Goal: Information Seeking & Learning: Learn about a topic

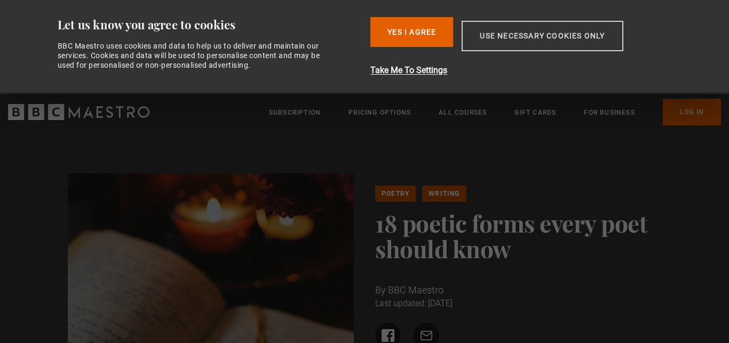
click at [478, 31] on button "Use necessary cookies only" at bounding box center [542, 36] width 161 height 30
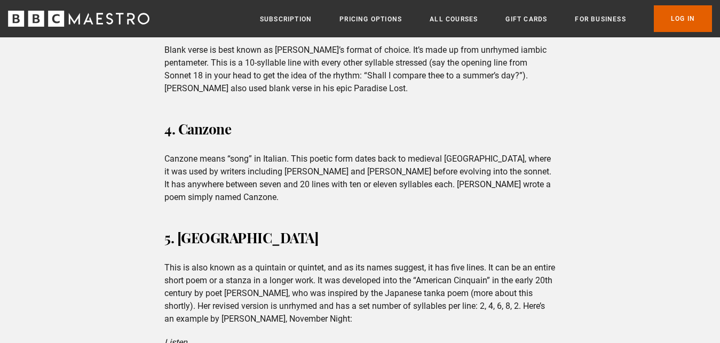
scroll to position [735, 0]
click at [380, 261] on p "This is also known as a quintain or quintet, and as its names suggest, it has f…" at bounding box center [359, 293] width 391 height 64
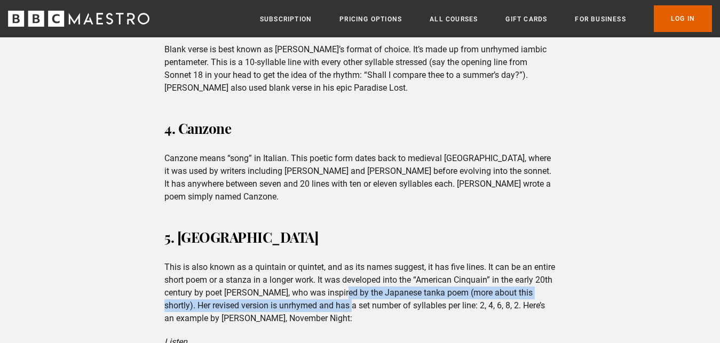
drag, startPoint x: 380, startPoint y: 261, endPoint x: 382, endPoint y: 277, distance: 16.1
click at [382, 277] on p "This is also known as a quintain or quintet, and as its names suggest, it has f…" at bounding box center [359, 293] width 391 height 64
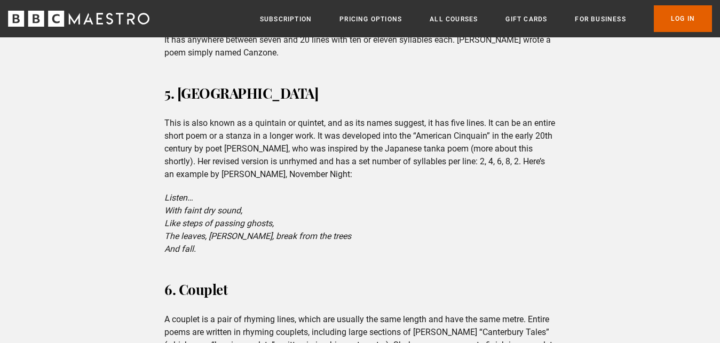
scroll to position [871, 0]
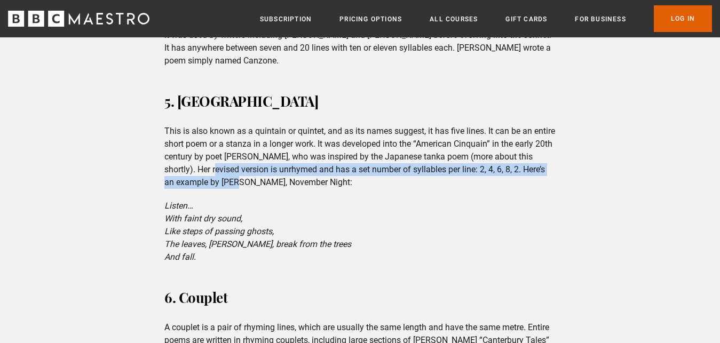
drag, startPoint x: 250, startPoint y: 139, endPoint x: 263, endPoint y: 184, distance: 47.3
click at [263, 184] on div "5. [GEOGRAPHIC_DATA] This is also known as a quintain or quintet, and as its na…" at bounding box center [360, 176] width 408 height 175
click at [263, 200] on p "Listen… With faint dry sound, Like steps of passing ghosts, The leaves, [PERSON…" at bounding box center [359, 232] width 391 height 64
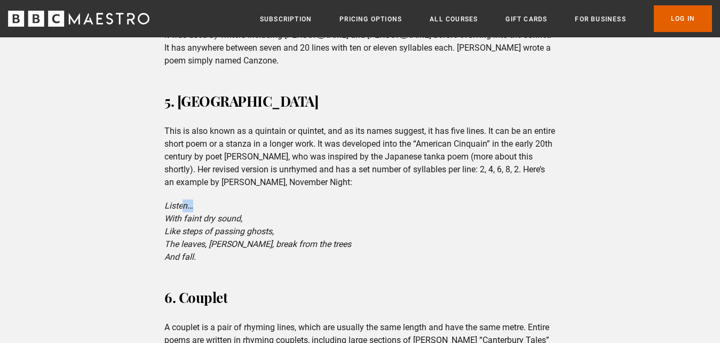
drag, startPoint x: 263, startPoint y: 184, endPoint x: 176, endPoint y: 184, distance: 87.0
click at [176, 200] on p "Listen… With faint dry sound, Like steps of passing ghosts, The leaves, [PERSON…" at bounding box center [359, 232] width 391 height 64
click at [176, 201] on em "Listen…" at bounding box center [178, 206] width 29 height 10
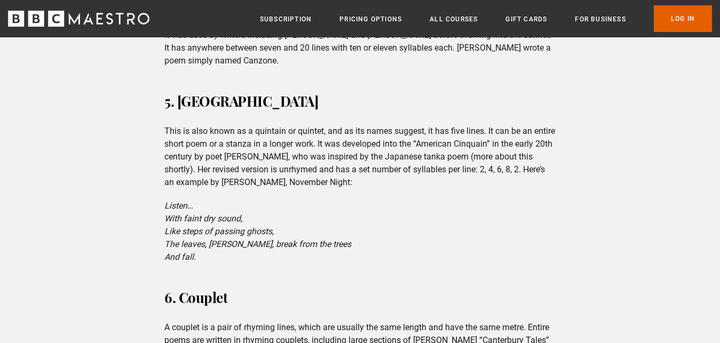
click at [201, 239] on em "The leaves, [PERSON_NAME], break from the trees" at bounding box center [257, 244] width 187 height 10
drag, startPoint x: 201, startPoint y: 220, endPoint x: 170, endPoint y: 186, distance: 45.7
click at [170, 200] on p "Listen… With faint dry sound, Like steps of passing ghosts, The leaves, [PERSON…" at bounding box center [359, 232] width 391 height 64
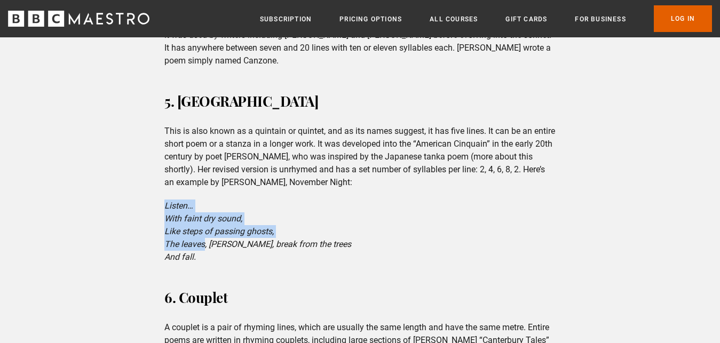
click at [170, 200] on p "Listen… With faint dry sound, Like steps of passing ghosts, The leaves, [PERSON…" at bounding box center [359, 232] width 391 height 64
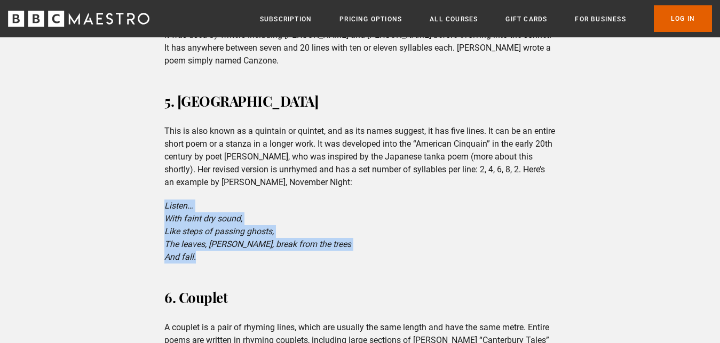
drag, startPoint x: 170, startPoint y: 186, endPoint x: 202, endPoint y: 228, distance: 52.9
click at [202, 228] on p "Listen… With faint dry sound, Like steps of passing ghosts, The leaves, [PERSON…" at bounding box center [359, 232] width 391 height 64
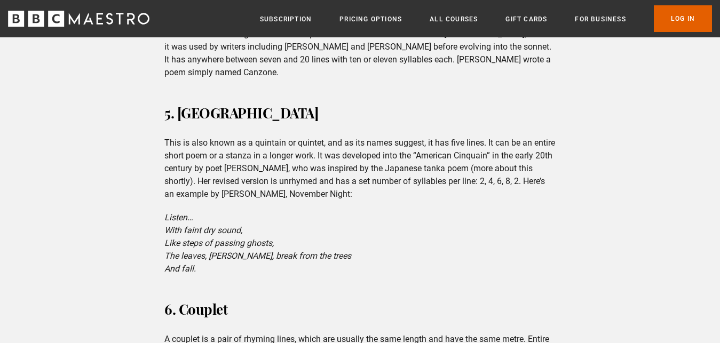
scroll to position [886, 0]
